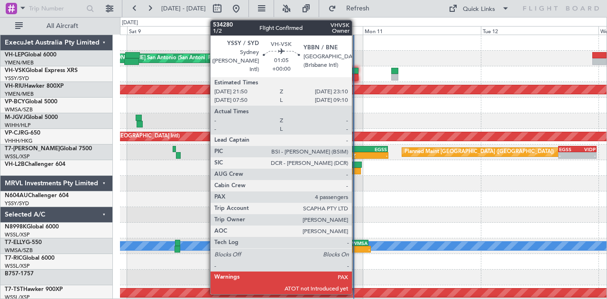
click at [357, 70] on div at bounding box center [355, 71] width 7 height 7
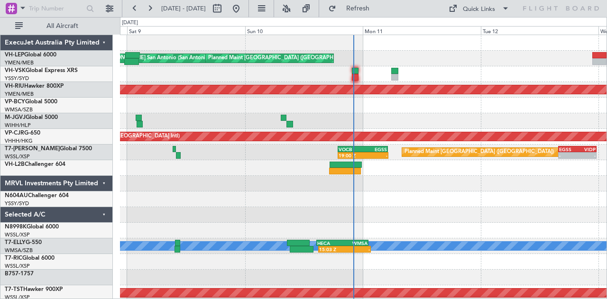
click at [355, 74] on div at bounding box center [355, 77] width 7 height 7
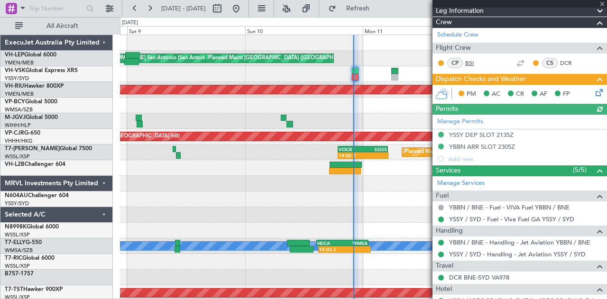
scroll to position [142, 0]
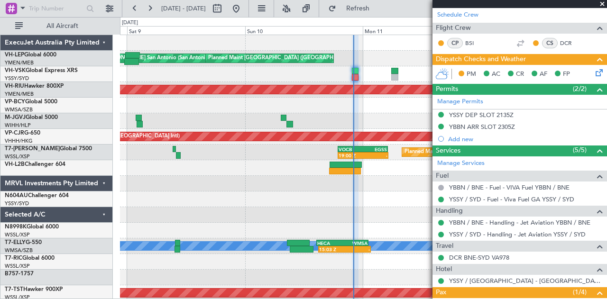
click at [594, 69] on icon at bounding box center [598, 71] width 8 height 8
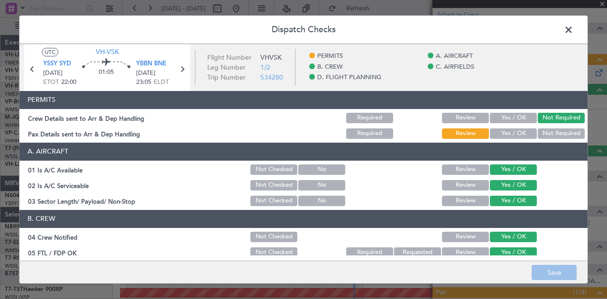
click at [549, 135] on button "Not Required" at bounding box center [561, 134] width 47 height 10
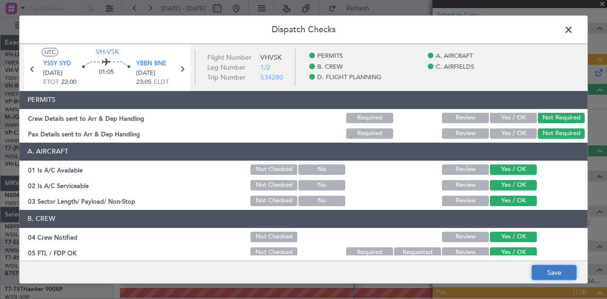
click at [554, 270] on button "Save" at bounding box center [554, 272] width 45 height 15
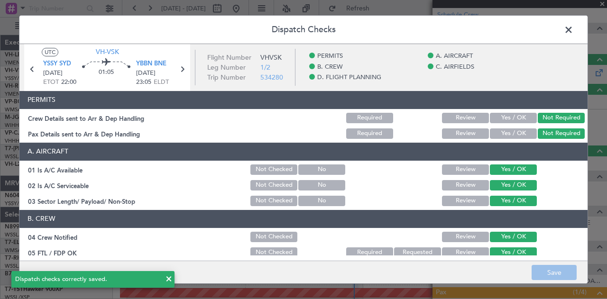
click at [573, 29] on span at bounding box center [573, 32] width 0 height 19
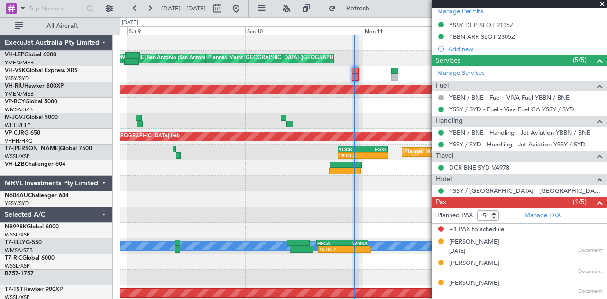
scroll to position [249, 0]
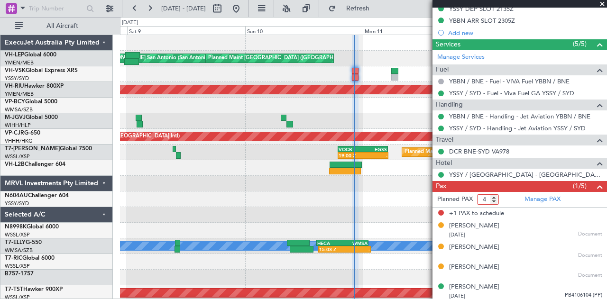
type input "4"
click at [494, 199] on input "4" at bounding box center [488, 199] width 22 height 10
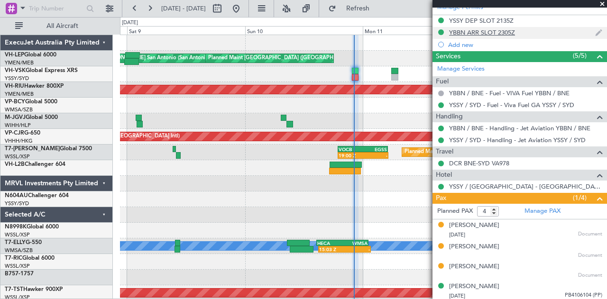
scroll to position [47, 0]
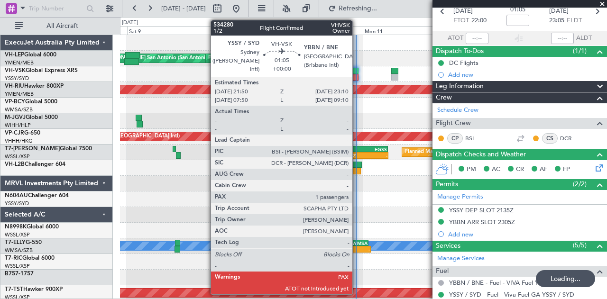
click at [357, 70] on div at bounding box center [355, 71] width 7 height 7
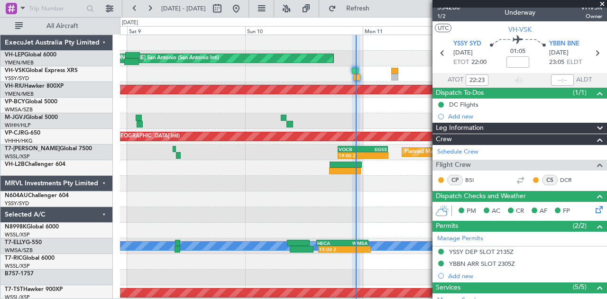
scroll to position [0, 0]
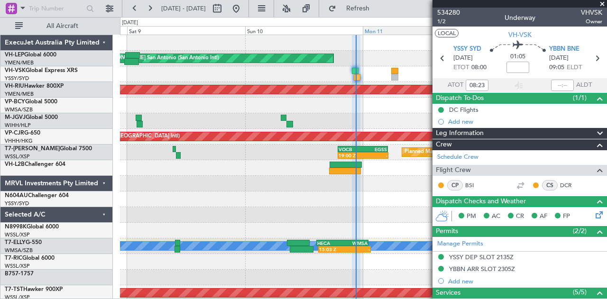
type input "22:23"
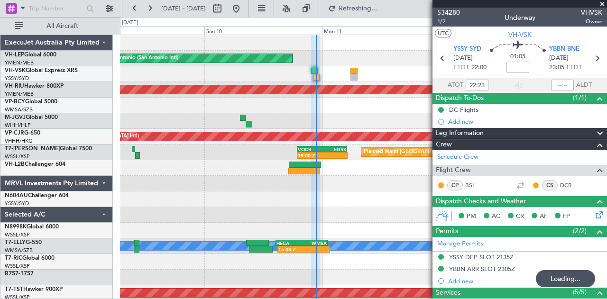
click at [138, 79] on div at bounding box center [363, 74] width 487 height 16
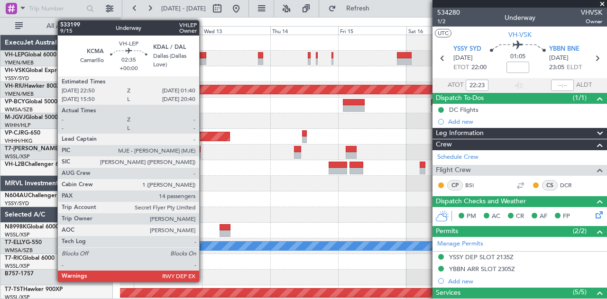
click at [204, 55] on div at bounding box center [202, 55] width 8 height 7
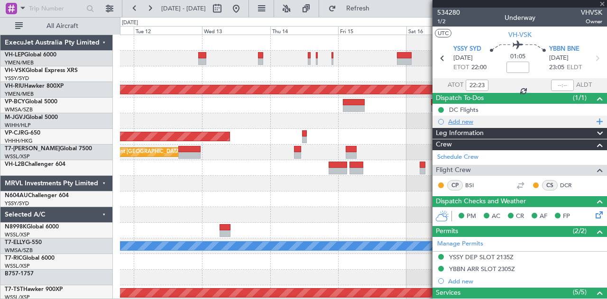
type input "14"
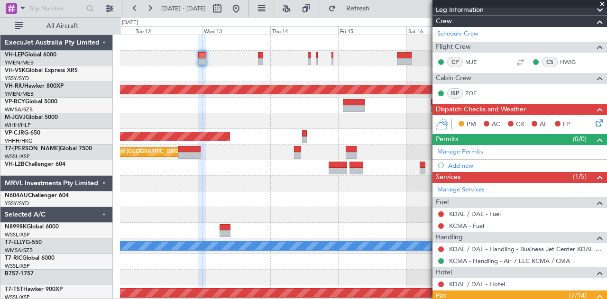
scroll to position [144, 0]
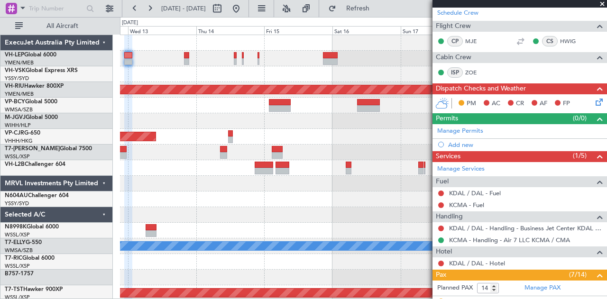
click at [259, 75] on div at bounding box center [363, 74] width 487 height 16
click at [375, 90] on div "Planned Maint [GEOGRAPHIC_DATA] ([GEOGRAPHIC_DATA]) Planned Maint [GEOGRAPHIC_D…" at bounding box center [363, 293] width 487 height 517
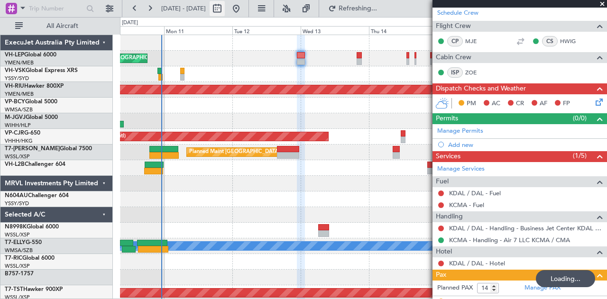
click at [225, 8] on button at bounding box center [217, 8] width 15 height 15
select select "8"
select select "2025"
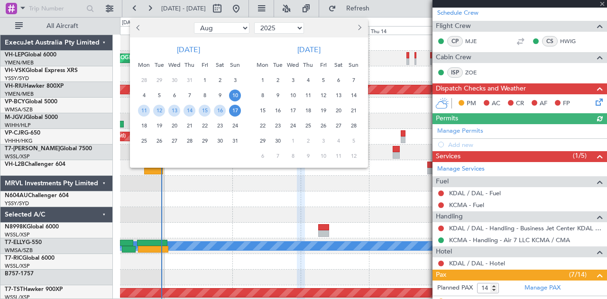
click at [319, 95] on span "12" at bounding box center [323, 96] width 12 height 12
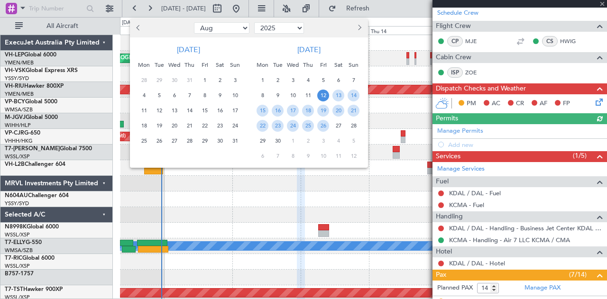
click at [319, 95] on span "12" at bounding box center [323, 96] width 12 height 12
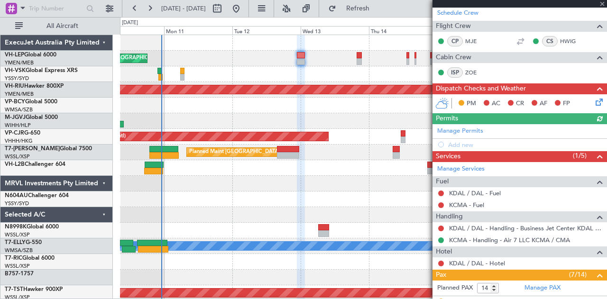
select select "9"
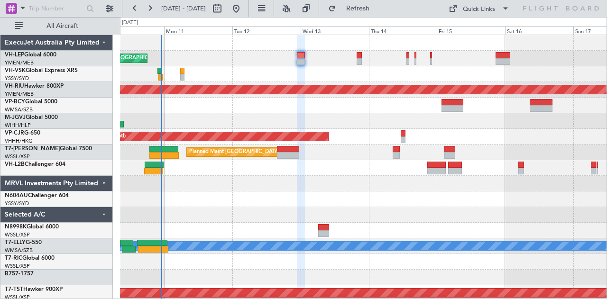
scroll to position [0, 0]
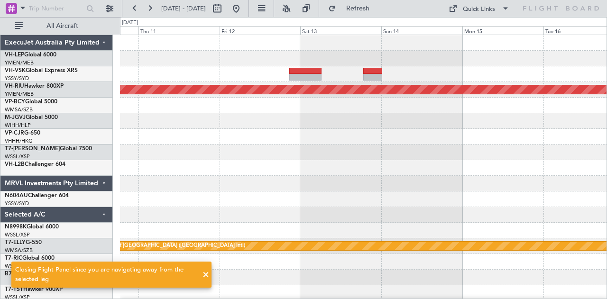
click at [233, 76] on div at bounding box center [363, 74] width 487 height 16
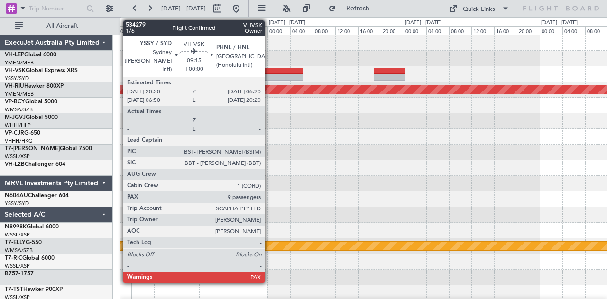
click at [269, 73] on div at bounding box center [276, 71] width 54 height 7
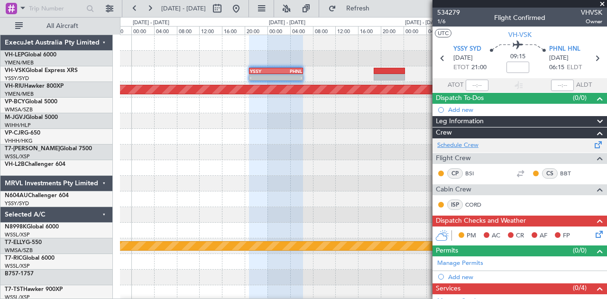
click at [456, 142] on link "Schedule Crew" at bounding box center [457, 145] width 41 height 9
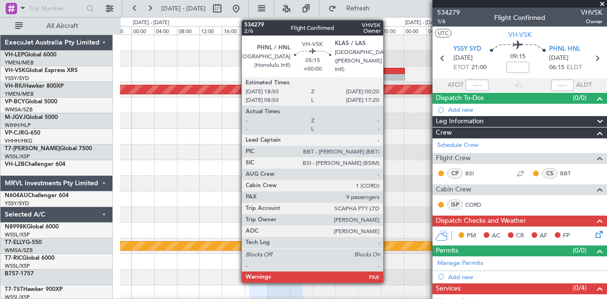
click at [388, 71] on div at bounding box center [389, 71] width 31 height 7
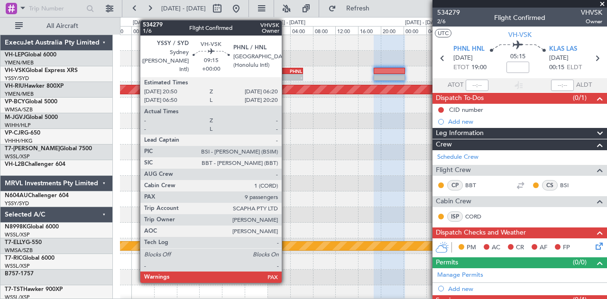
click at [286, 71] on div "PHNL" at bounding box center [289, 71] width 26 height 6
